Goal: Transaction & Acquisition: Purchase product/service

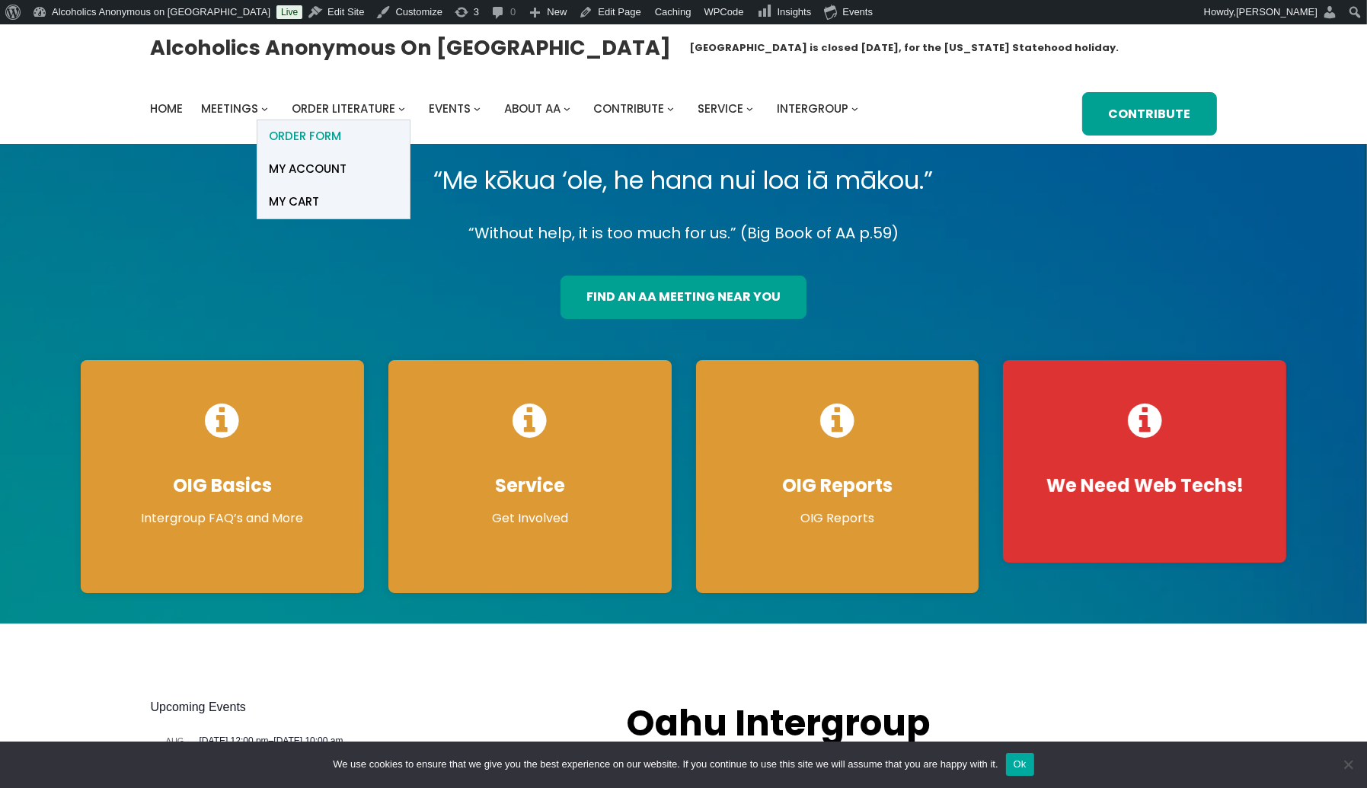
click at [305, 136] on span "ORDER FORM" at bounding box center [305, 136] width 72 height 21
click at [346, 107] on span "Order Literature" at bounding box center [344, 109] width 104 height 16
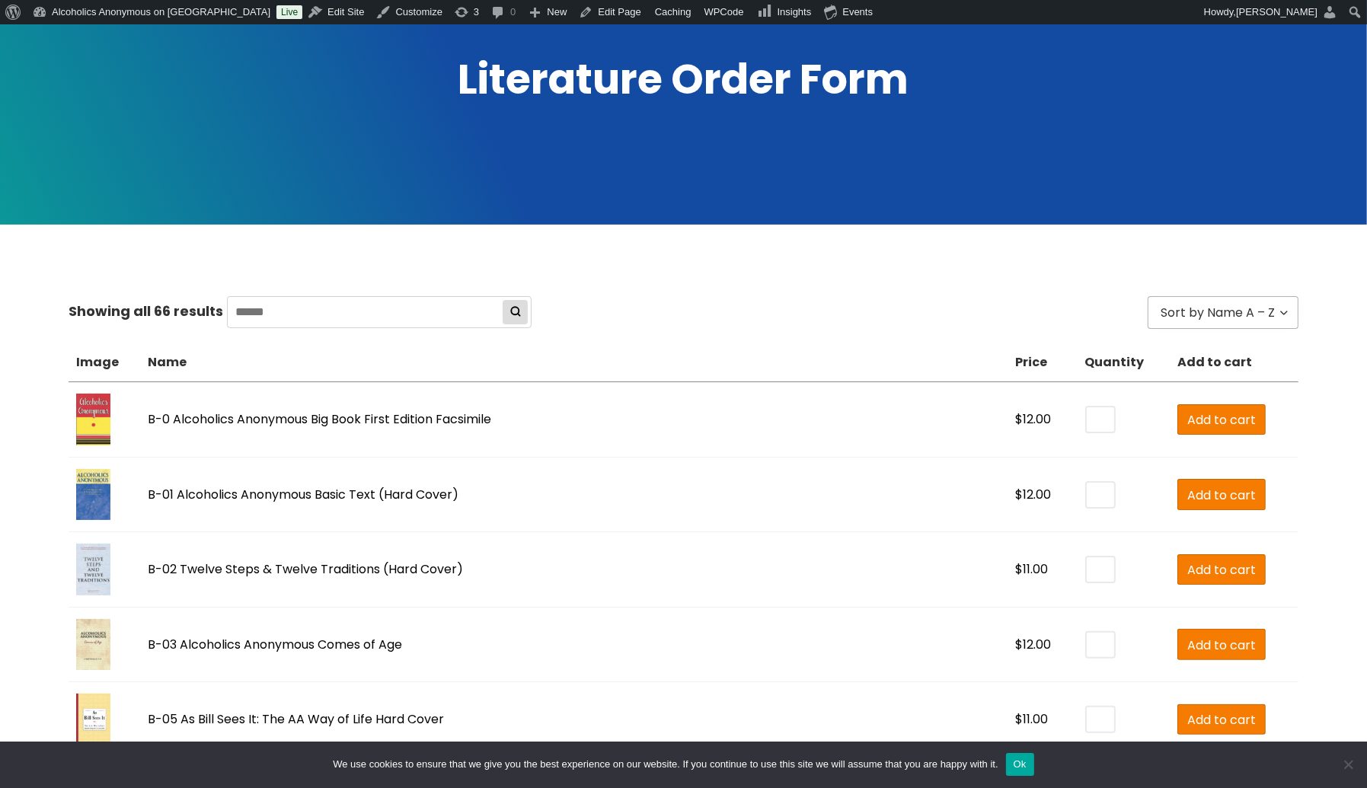
scroll to position [284, 0]
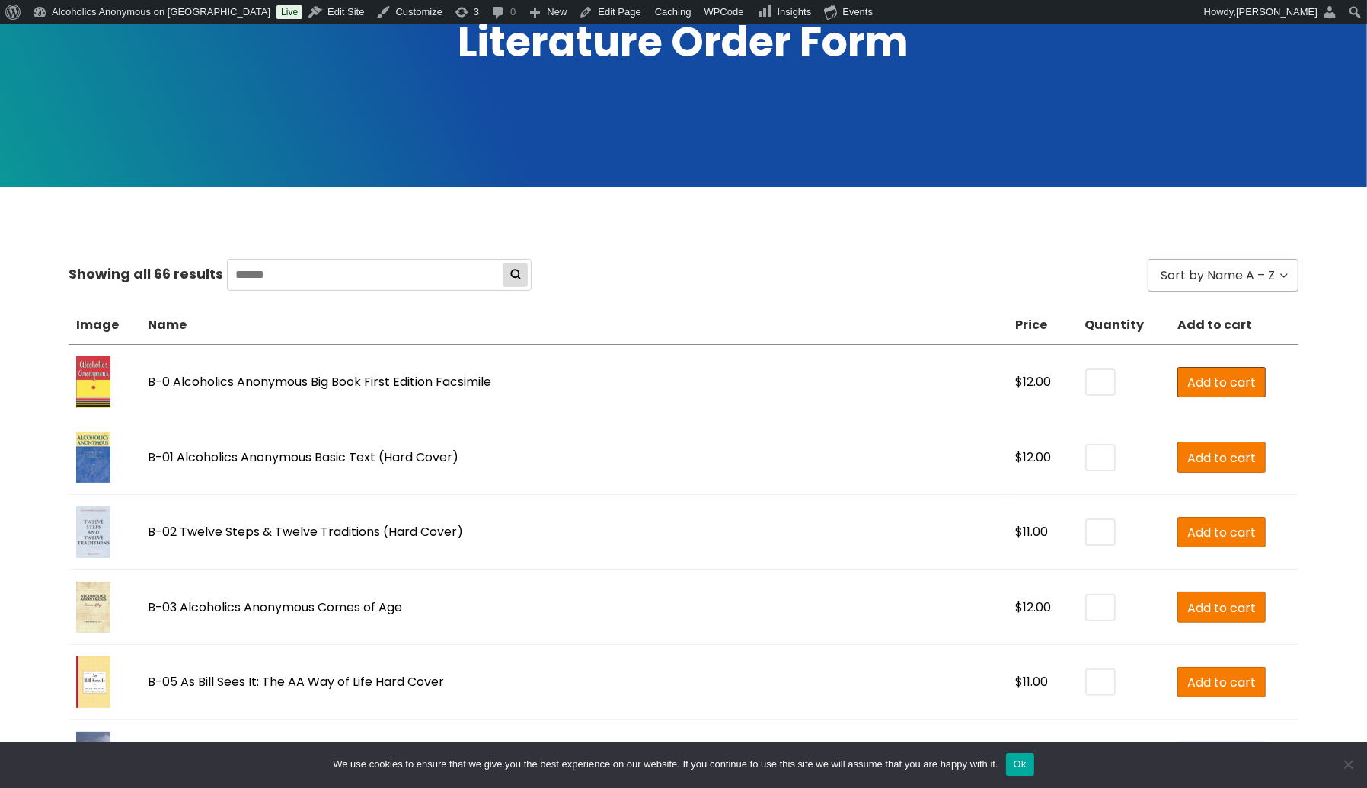
click at [1187, 381] on span "Add to cart" at bounding box center [1221, 382] width 69 height 19
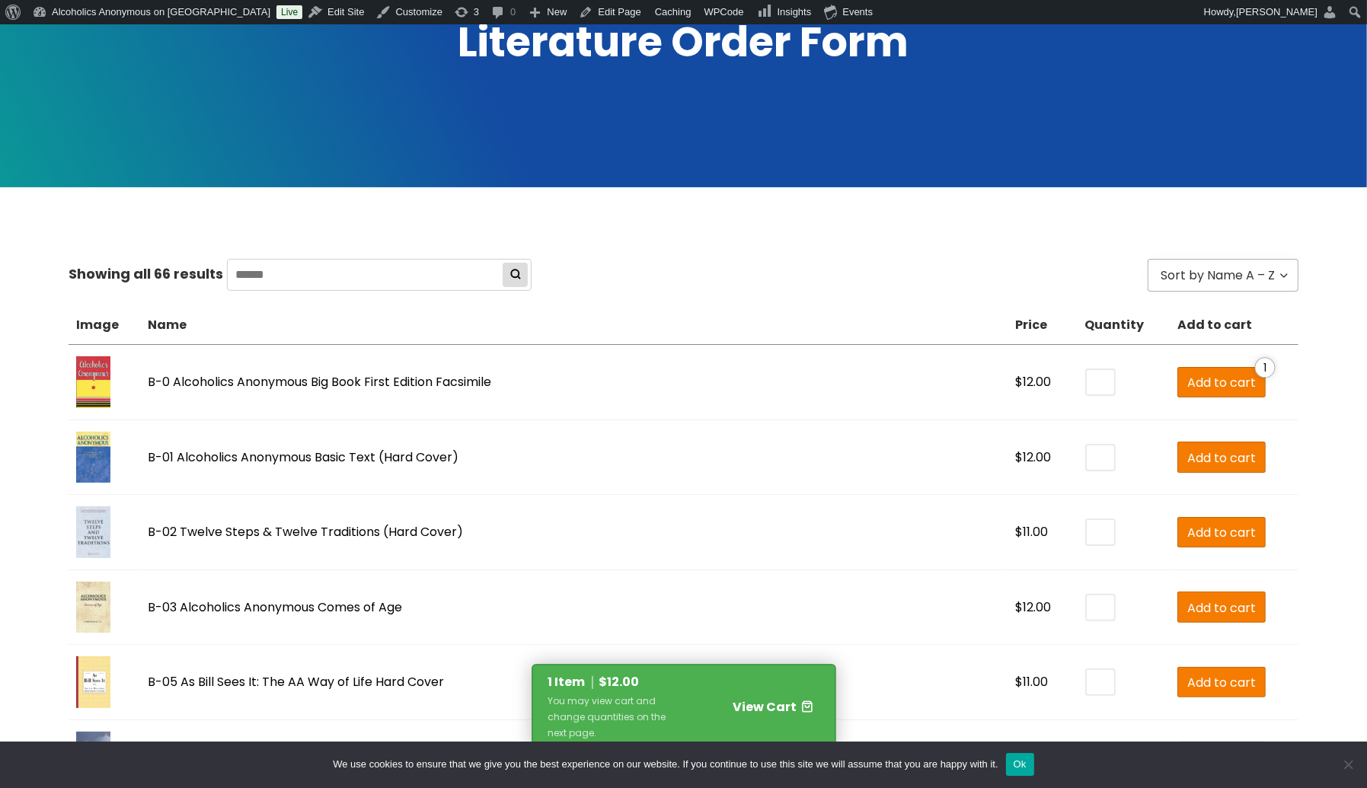
click at [772, 704] on span "View Cart" at bounding box center [765, 707] width 64 height 18
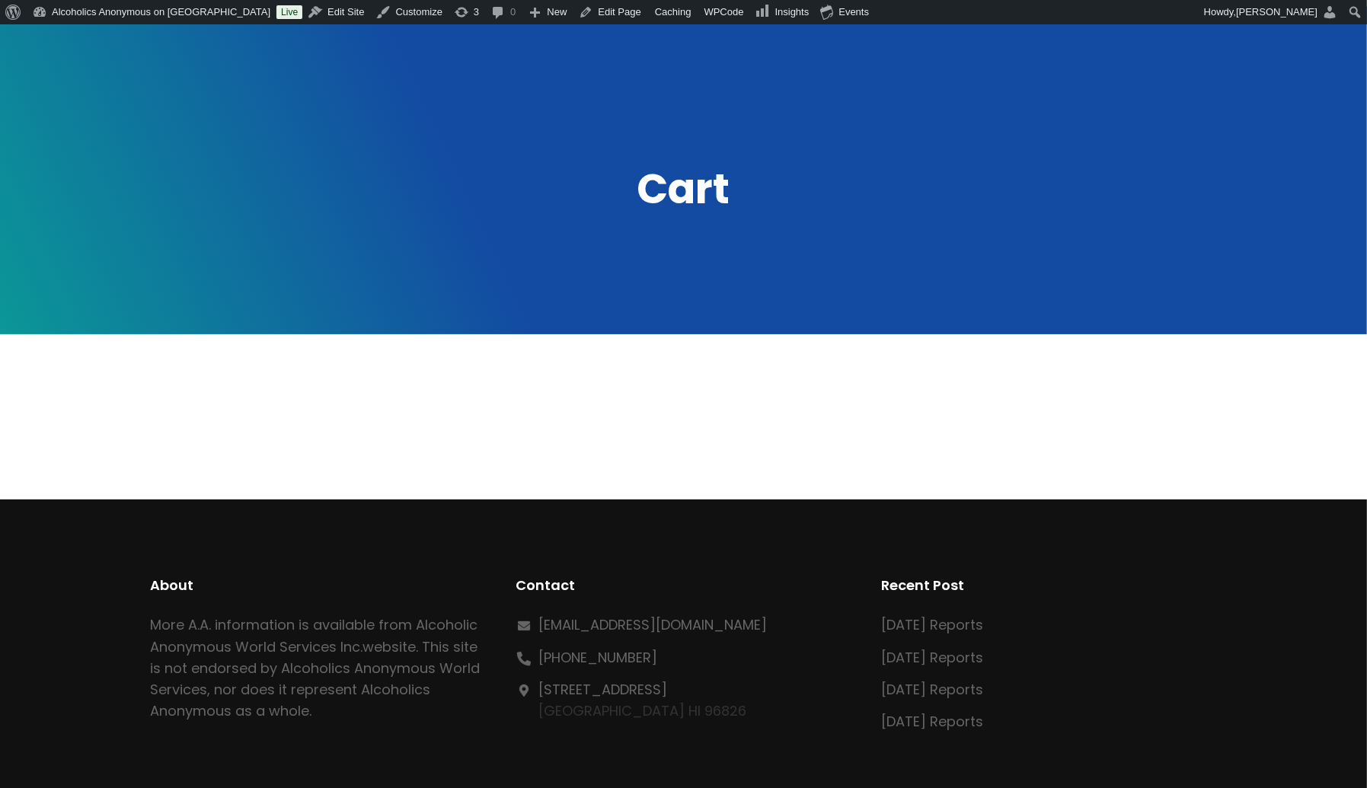
scroll to position [108, 0]
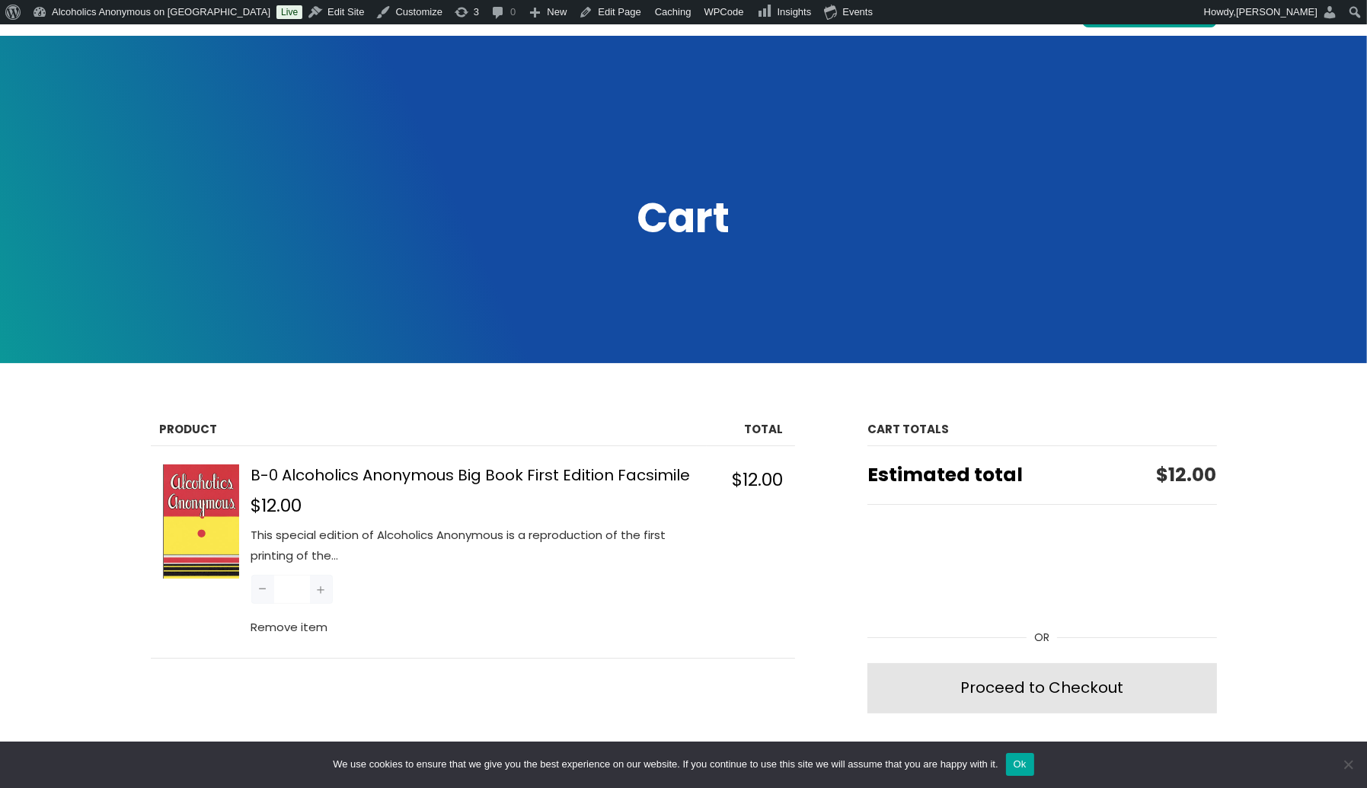
click at [1034, 766] on button "Ok" at bounding box center [1020, 764] width 28 height 23
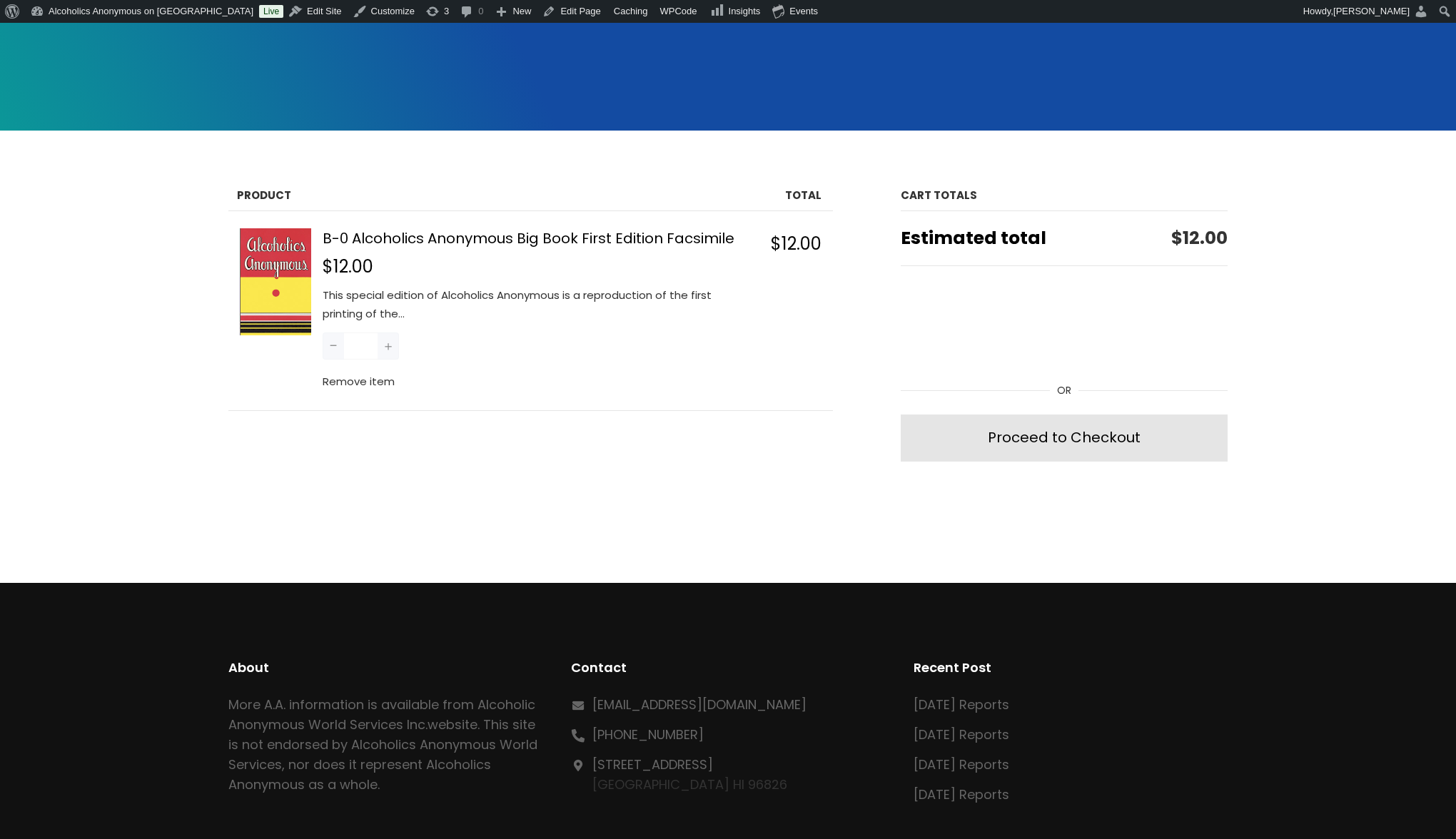
scroll to position [316, 0]
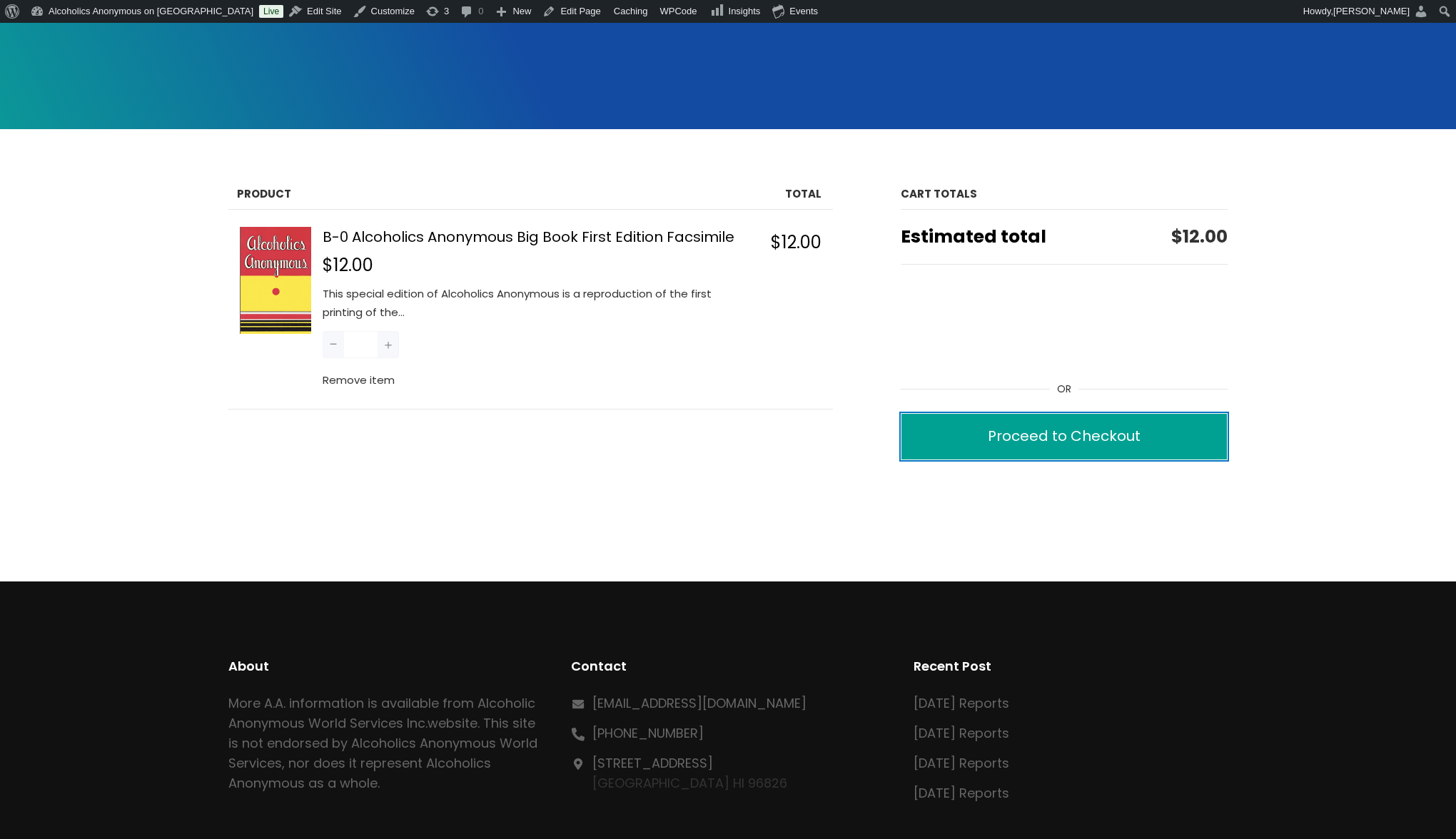
click at [1064, 436] on div "Proceed to Checkout" at bounding box center [1063, 435] width 153 height 25
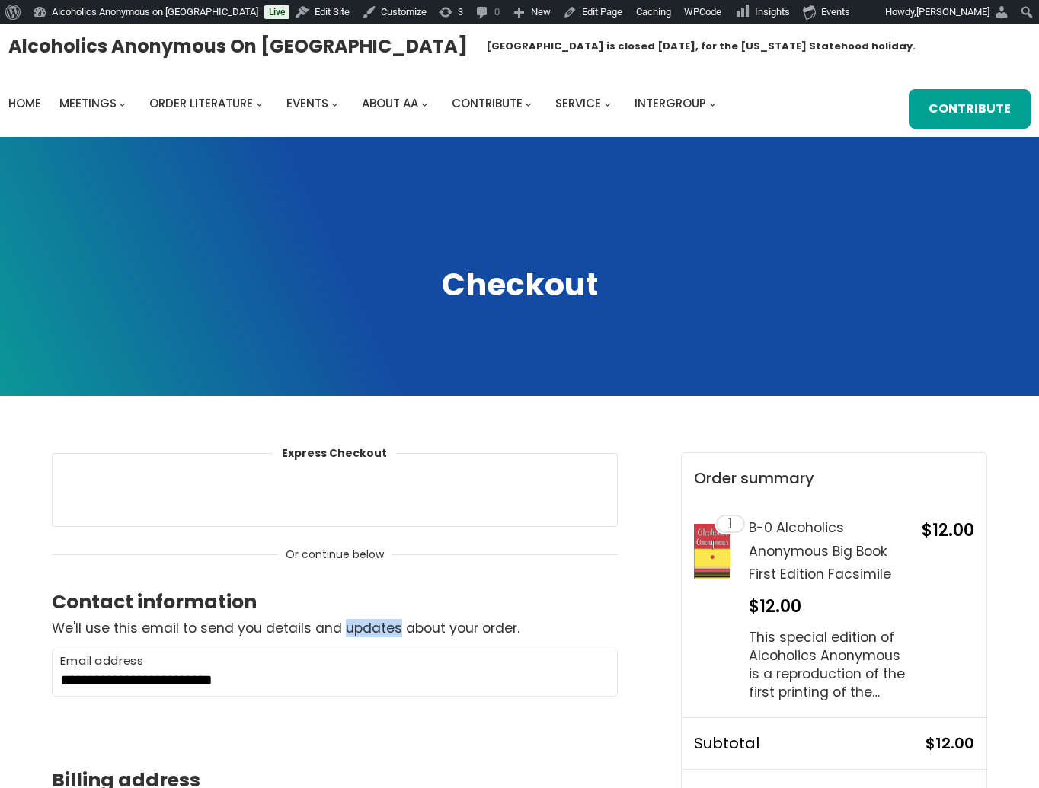
scroll to position [9, 0]
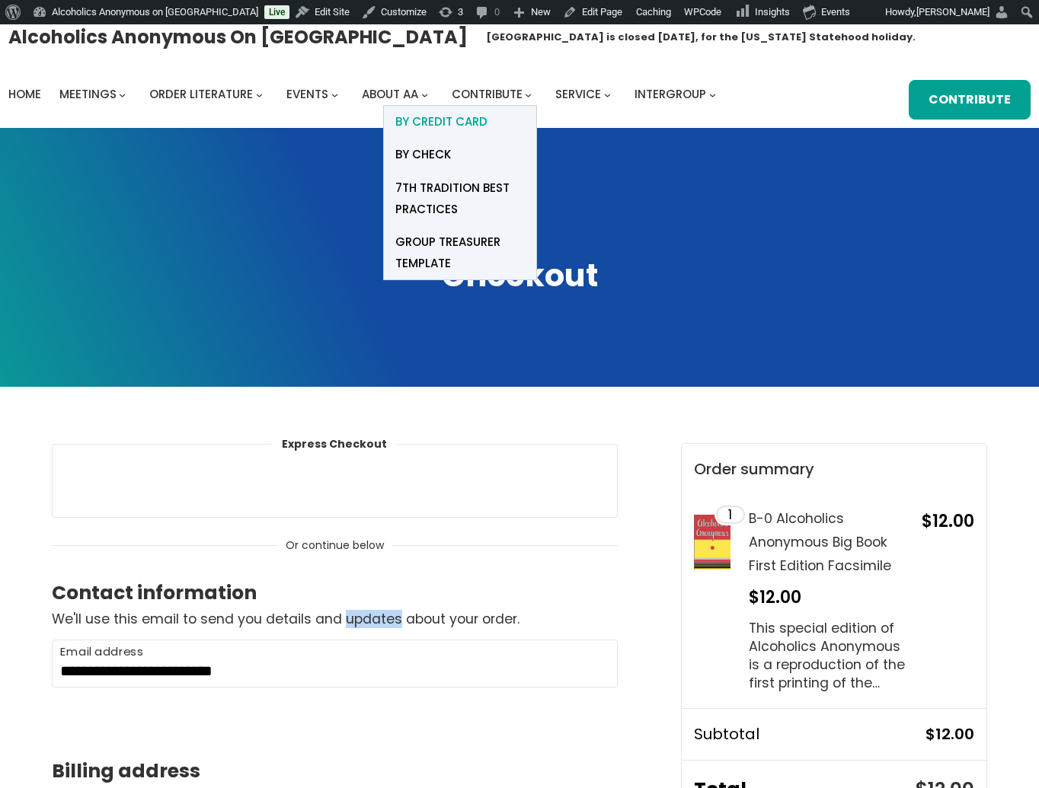
click at [472, 117] on span "BY Credit card" at bounding box center [441, 121] width 92 height 21
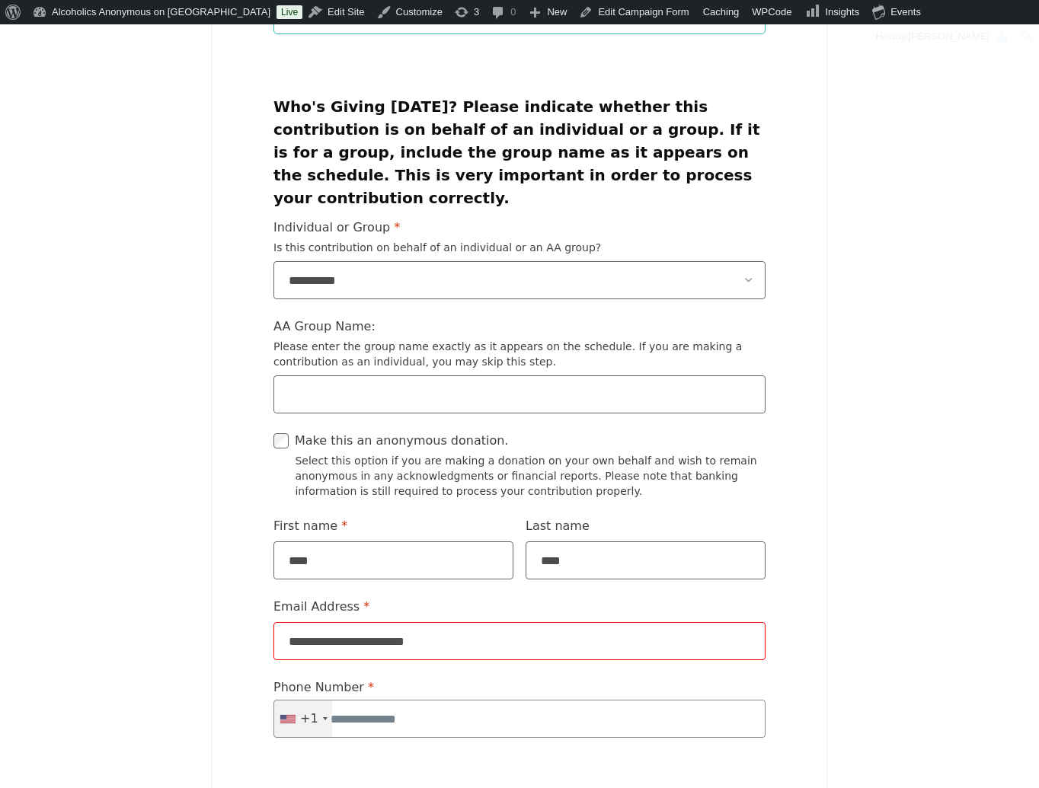
scroll to position [1043, 0]
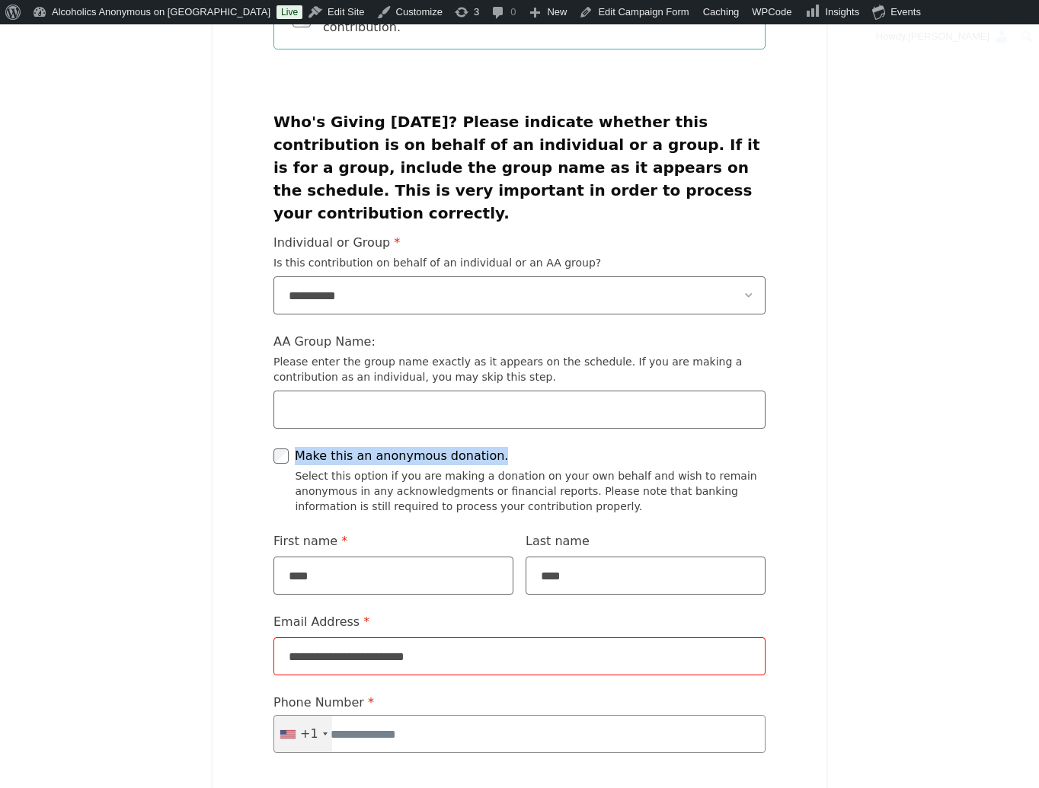
drag, startPoint x: 403, startPoint y: 419, endPoint x: 291, endPoint y: 417, distance: 112.0
click at [291, 448] on label "Make this an anonymous donation." at bounding box center [519, 457] width 492 height 18
copy label "Make this an anonymous donation."
